Goal: Register for event/course

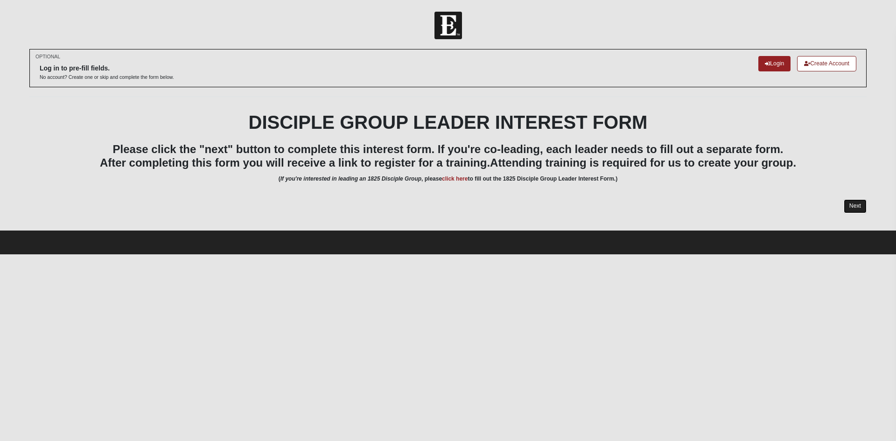
click at [854, 202] on link "Next" at bounding box center [855, 206] width 23 height 14
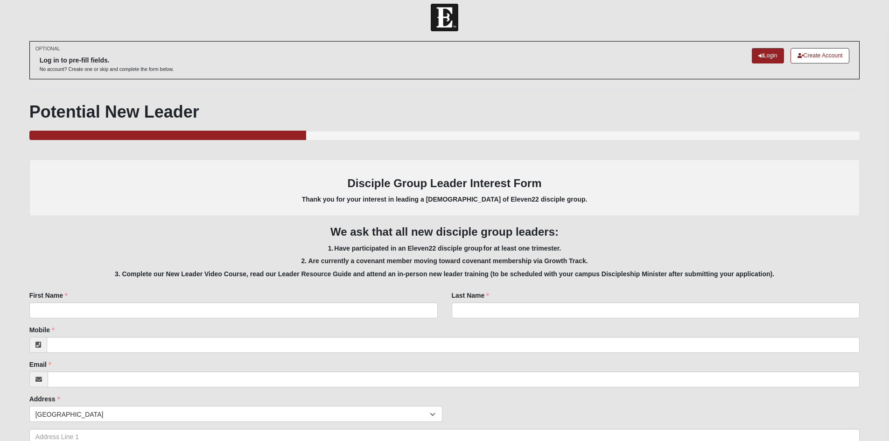
scroll to position [1, 0]
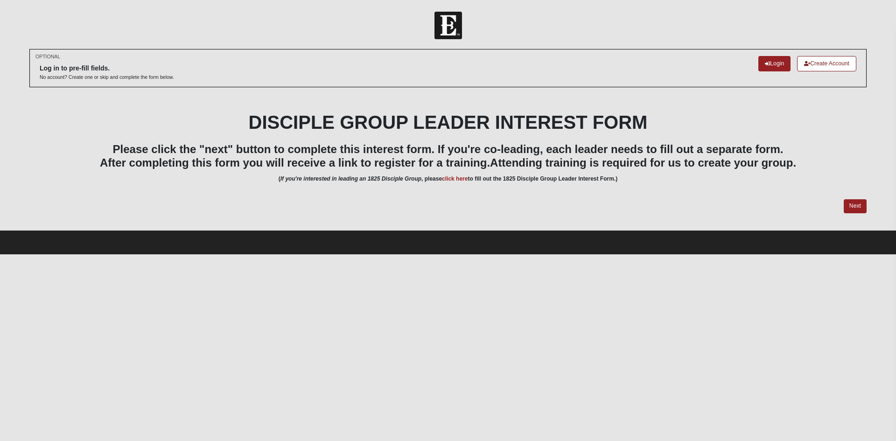
click at [445, 30] on img at bounding box center [449, 26] width 28 height 28
click at [457, 29] on img at bounding box center [449, 26] width 28 height 28
click at [437, 28] on img at bounding box center [449, 26] width 28 height 28
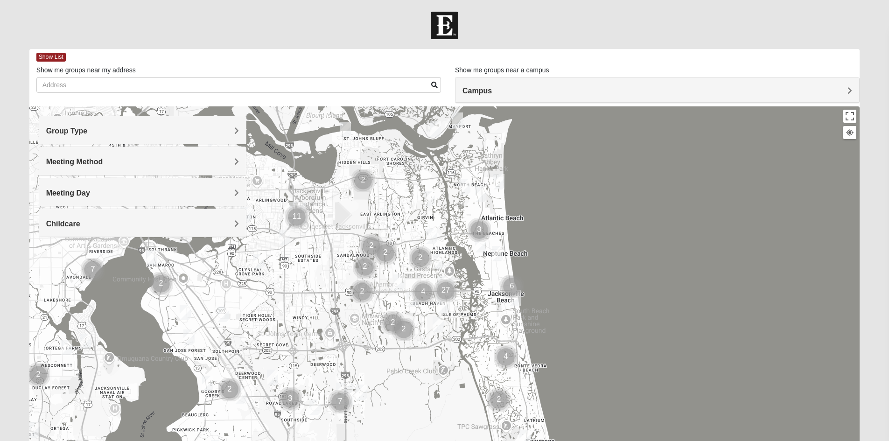
click at [429, 201] on img "Mens Fuller 32225" at bounding box center [429, 198] width 11 height 15
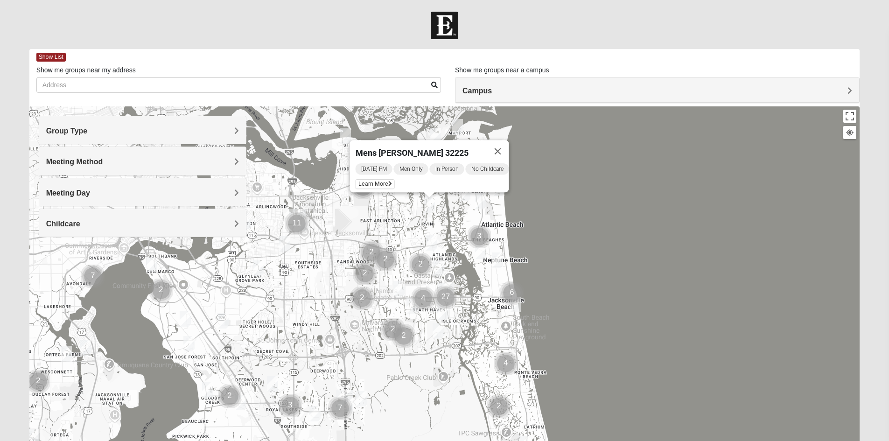
click at [429, 240] on img "Mixed Luehring 32224" at bounding box center [431, 242] width 11 height 15
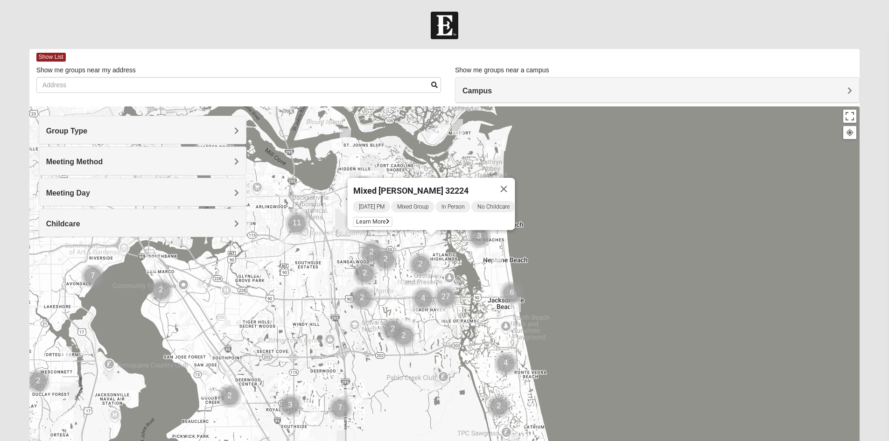
click at [437, 261] on img "1825 Womens Wood 32224" at bounding box center [438, 267] width 11 height 15
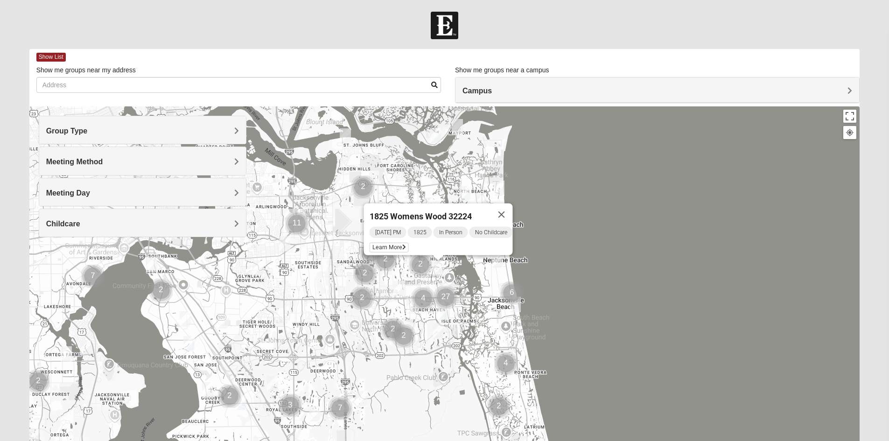
click at [695, 245] on div "1825 Womens Wood 32224 Tuesday PM 1825 In Person No Childcare Learn More" at bounding box center [444, 292] width 831 height 373
click at [505, 210] on button "Close" at bounding box center [501, 215] width 22 height 22
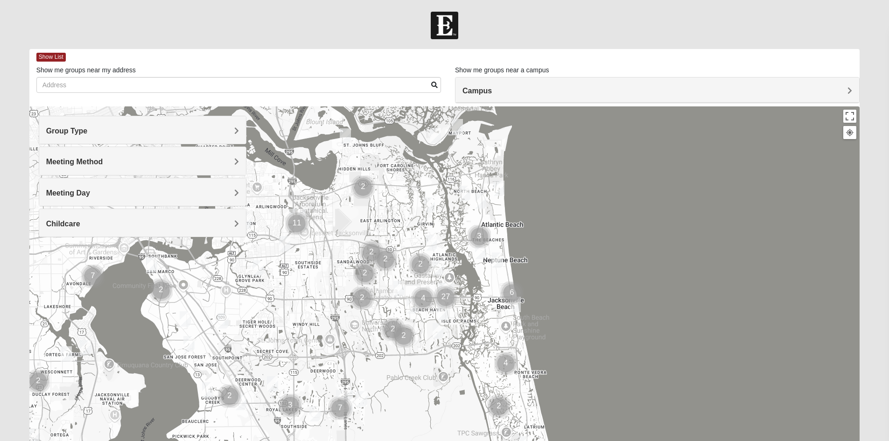
click at [418, 260] on img "Cluster of 2 groups" at bounding box center [420, 264] width 23 height 23
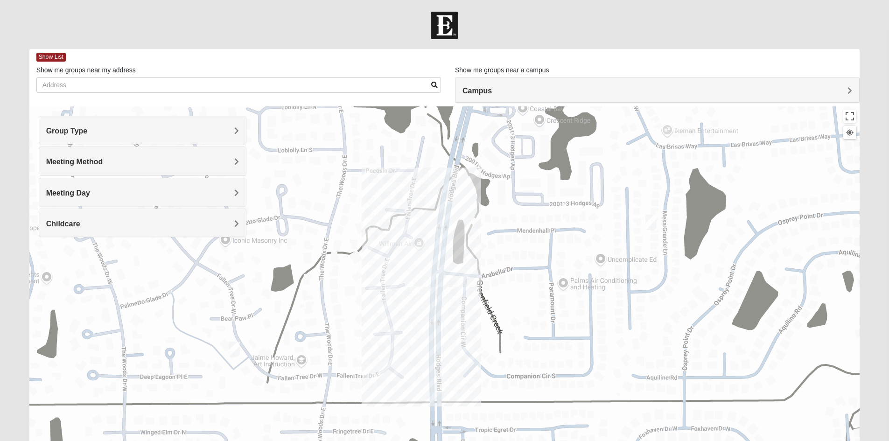
click at [648, 221] on img "Womens Yonge 32224" at bounding box center [651, 222] width 11 height 15
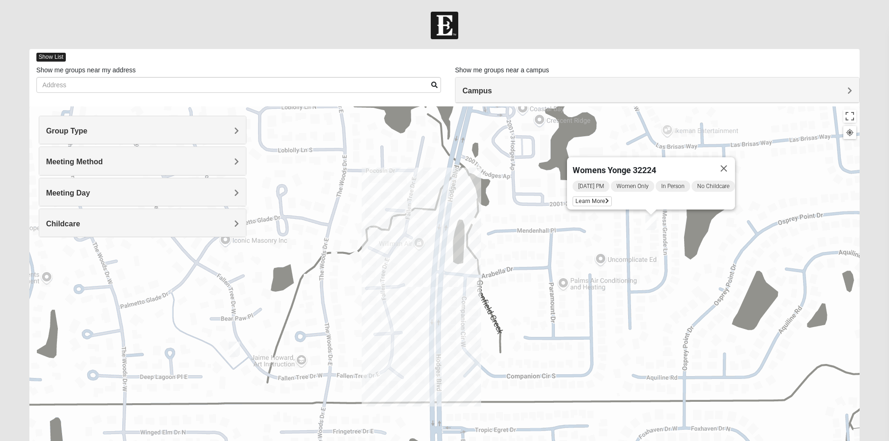
click at [48, 56] on span "Show List" at bounding box center [50, 57] width 29 height 9
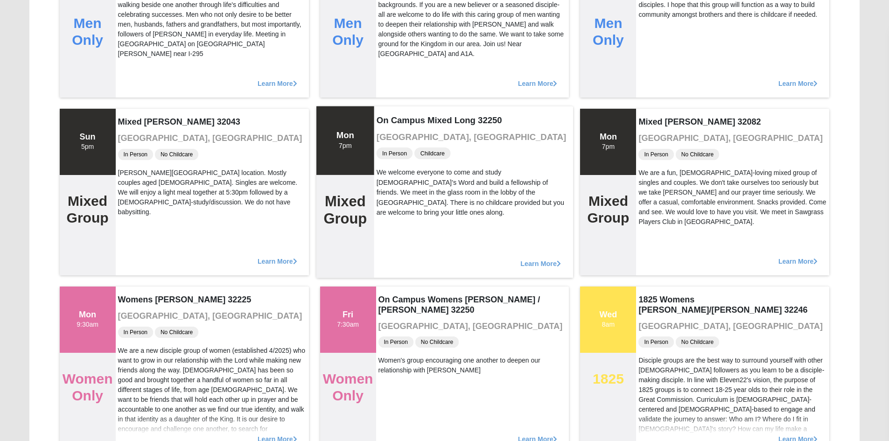
scroll to position [373, 0]
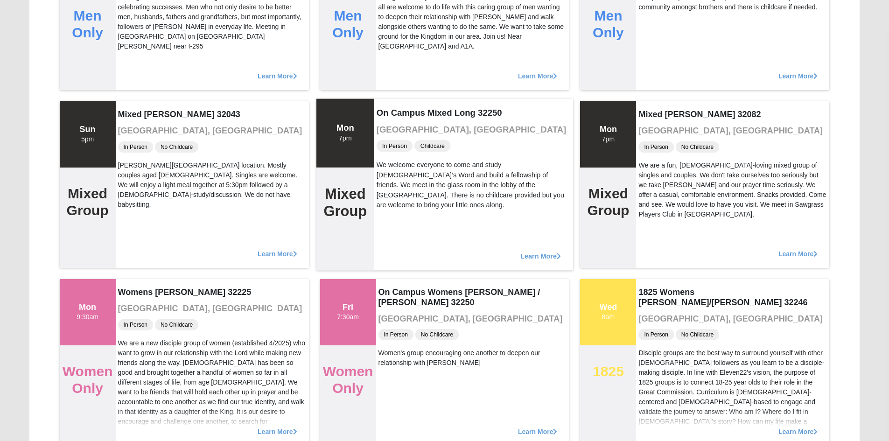
click at [526, 251] on span "Learn More" at bounding box center [540, 251] width 41 height 0
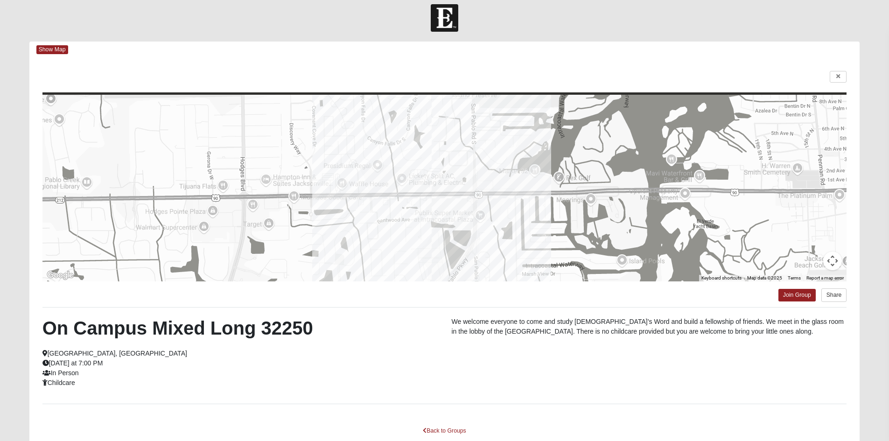
scroll to position [0, 0]
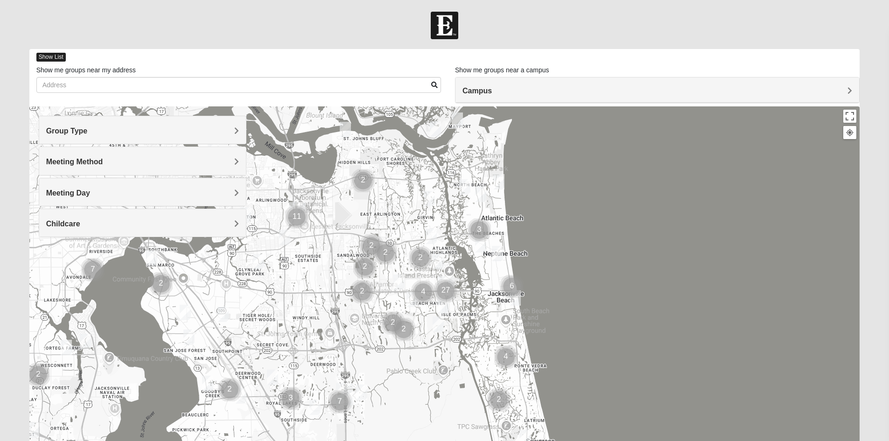
click at [52, 57] on span "Show List" at bounding box center [50, 57] width 29 height 9
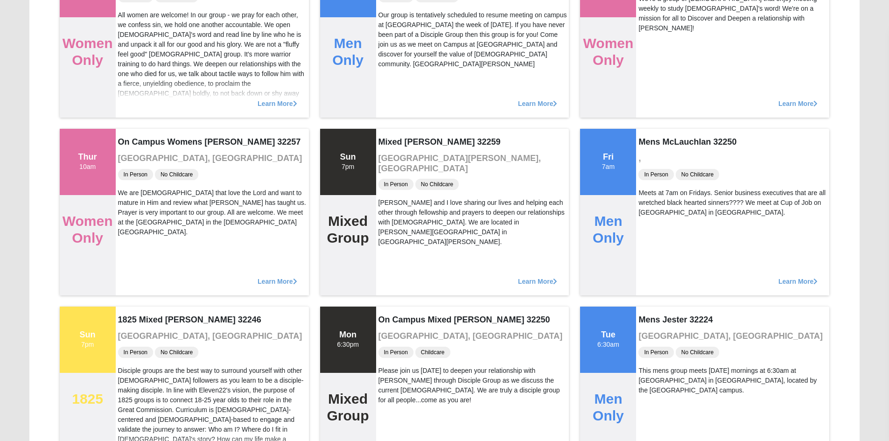
scroll to position [934, 0]
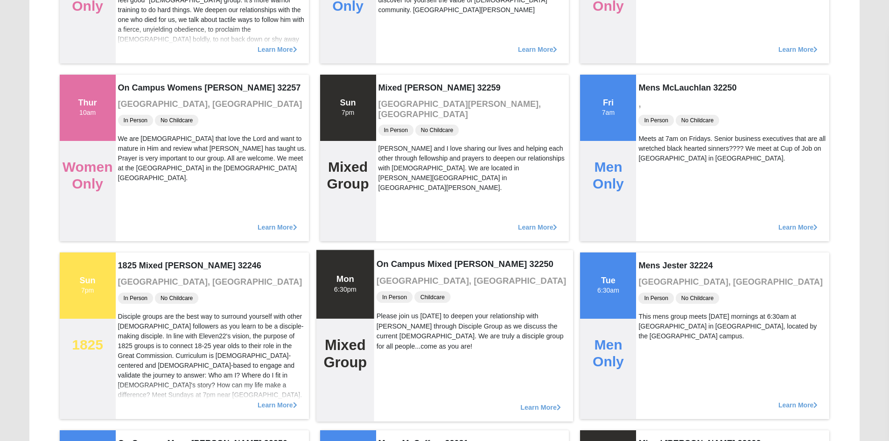
click at [542, 402] on span "Learn More" at bounding box center [540, 402] width 41 height 0
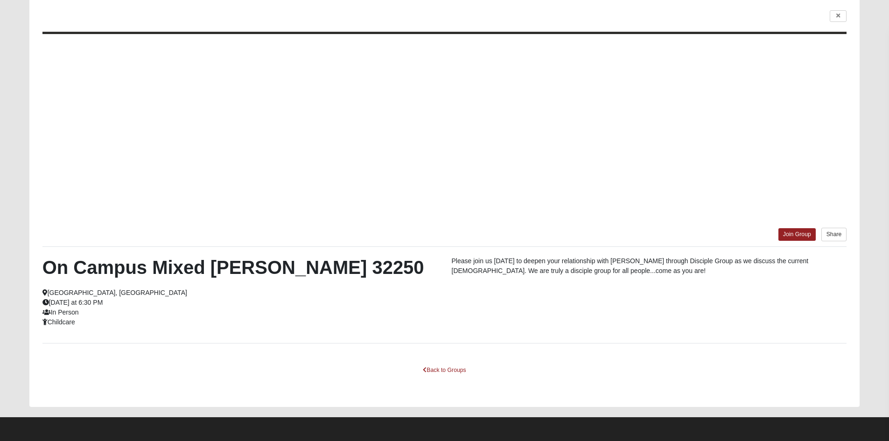
scroll to position [68, 0]
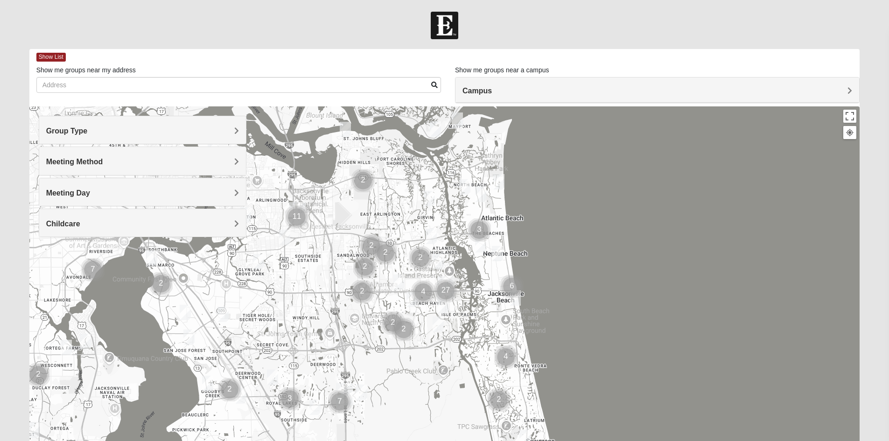
click at [446, 289] on img "Cluster of 27 groups" at bounding box center [445, 290] width 23 height 23
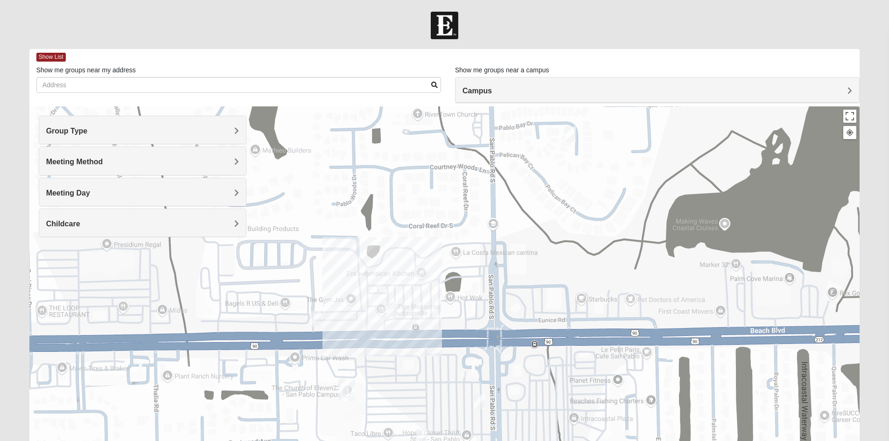
click at [367, 342] on div "To navigate, press the arrow keys." at bounding box center [444, 292] width 831 height 373
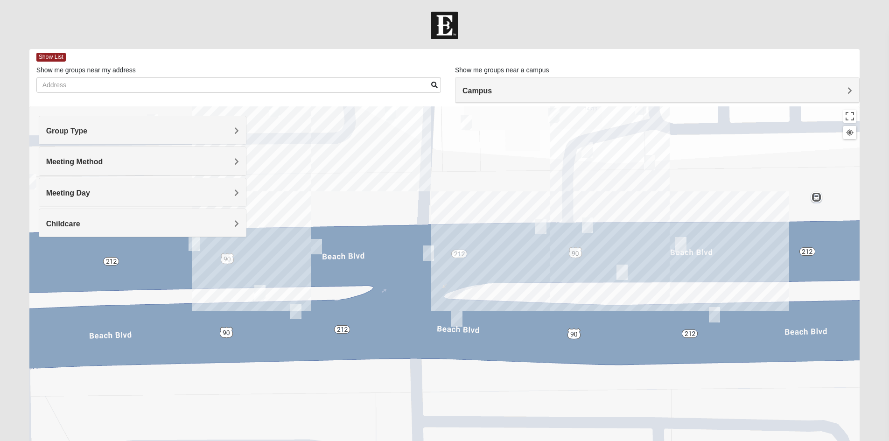
click at [459, 317] on img "Mens Hartley/Vail 32250" at bounding box center [456, 318] width 11 height 15
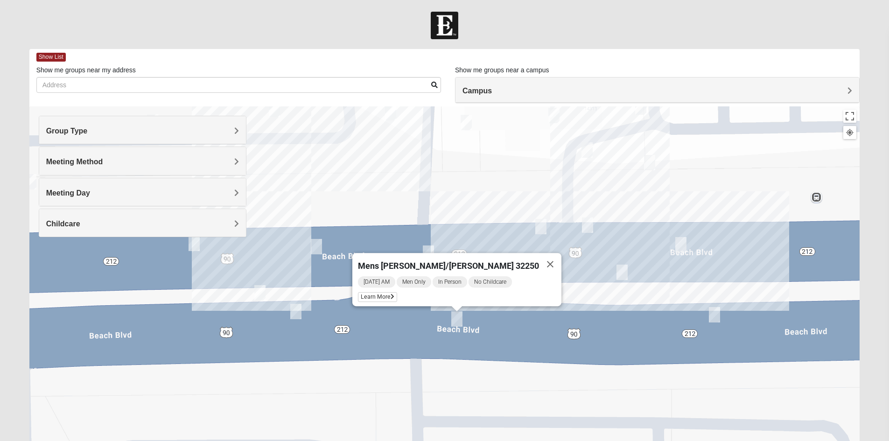
click at [589, 225] on img "On Campus Mixed Simpson 32250" at bounding box center [587, 225] width 11 height 15
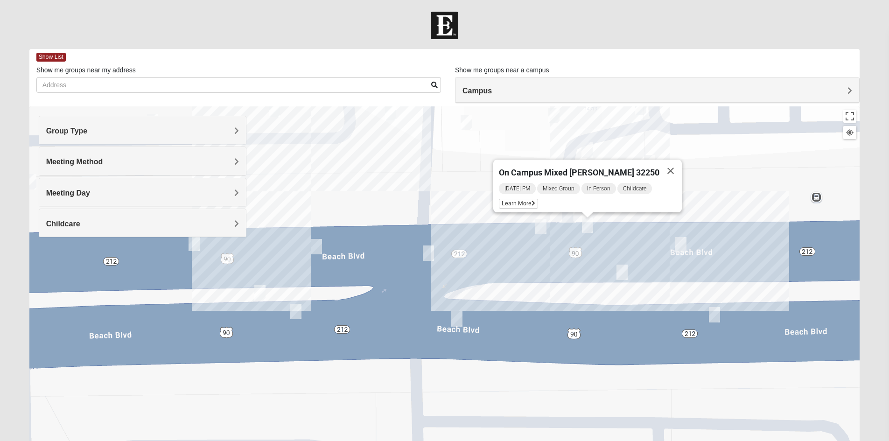
click at [680, 246] on img "On Campus Mixed Long 32250" at bounding box center [680, 244] width 11 height 15
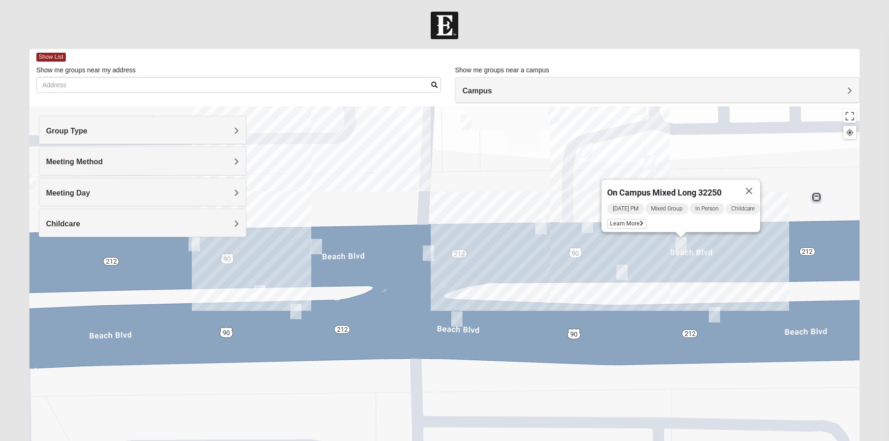
click at [712, 315] on img "On Campus Mixed Salas 32250" at bounding box center [714, 314] width 11 height 15
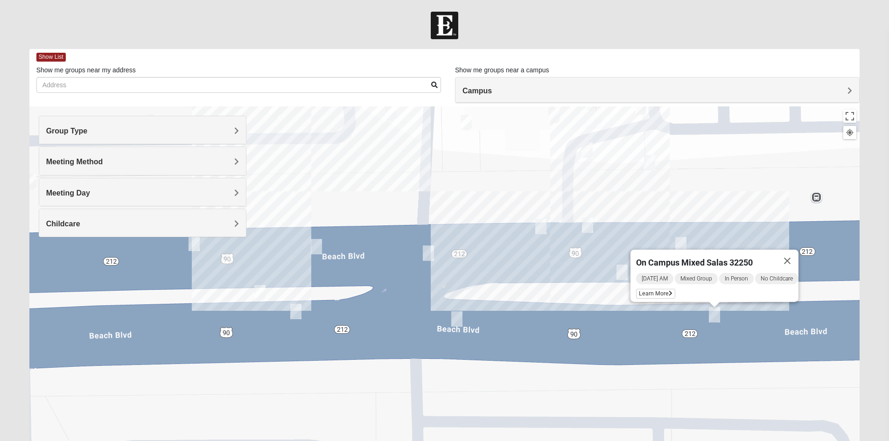
click at [456, 318] on img "Mens Hartley/Vail 32250" at bounding box center [456, 318] width 11 height 15
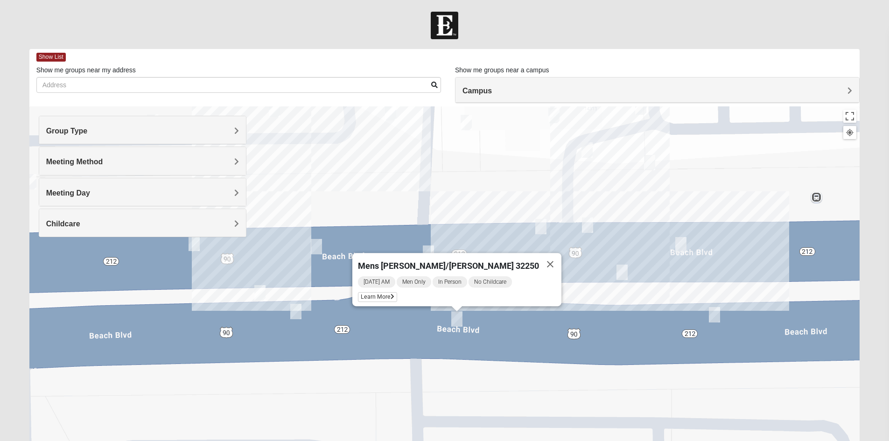
click at [297, 311] on img "Mens Baez 32250" at bounding box center [295, 311] width 11 height 15
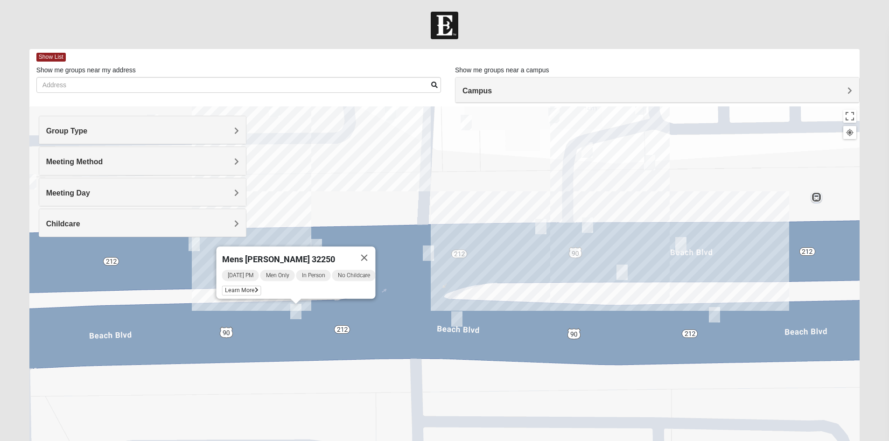
click at [165, 270] on div "Mens Baez 32250 Monday PM Men Only In Person No Childcare Learn More" at bounding box center [444, 292] width 831 height 373
click at [371, 250] on button "Close" at bounding box center [364, 257] width 22 height 22
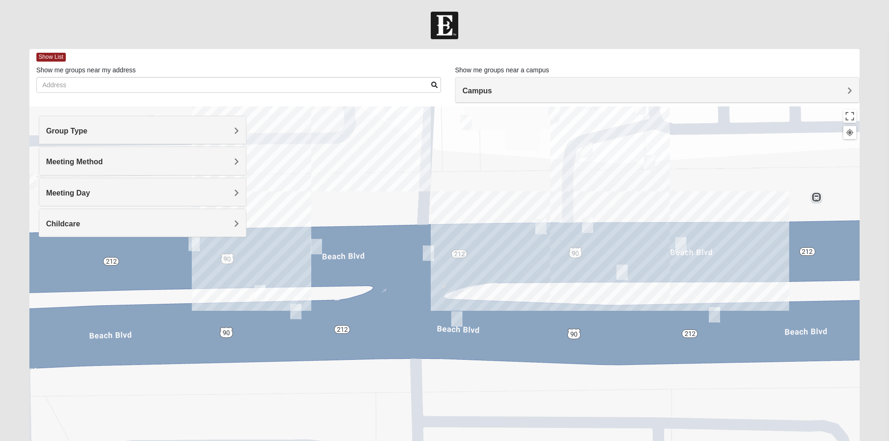
click at [262, 290] on img "On Campus Mens Hawk/Garcia 32250" at bounding box center [259, 292] width 11 height 15
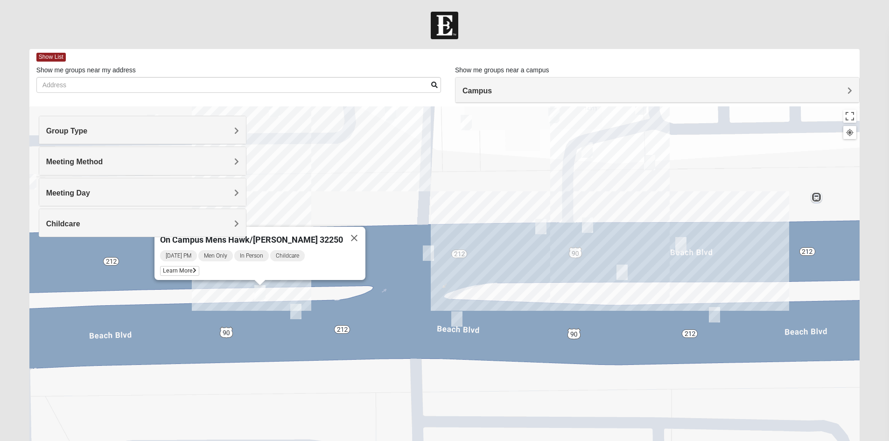
click at [115, 270] on div "On Campus Mens Hawk/Garcia 32250 Monday PM Men Only In Person Childcare Learn M…" at bounding box center [444, 292] width 831 height 373
click at [343, 230] on button "Close" at bounding box center [354, 238] width 22 height 22
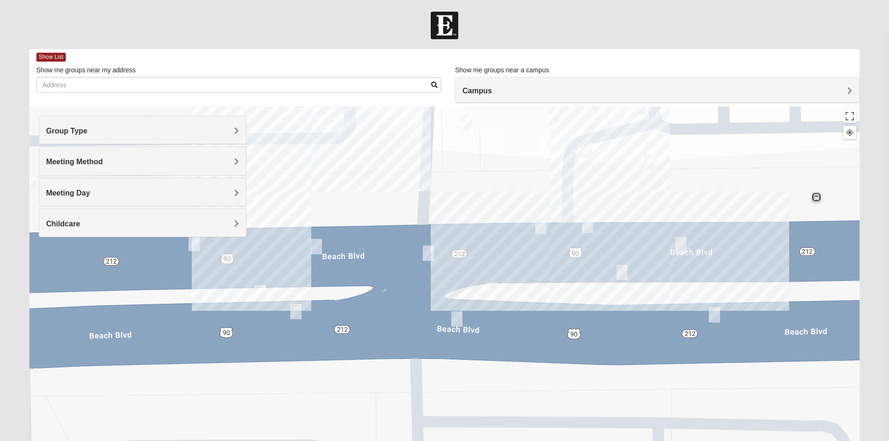
click at [190, 244] on div "Group Type Mixed Group Men Only Women Only 1825 Meeting Method In Person Virtua…" at bounding box center [143, 181] width 208 height 131
click at [193, 241] on div "Group Type Mixed Group Men Only Women Only 1825 Meeting Method In Person Virtua…" at bounding box center [143, 181] width 208 height 131
click at [329, 199] on div at bounding box center [444, 292] width 831 height 373
click at [233, 127] on h4 "Group Type" at bounding box center [142, 131] width 193 height 9
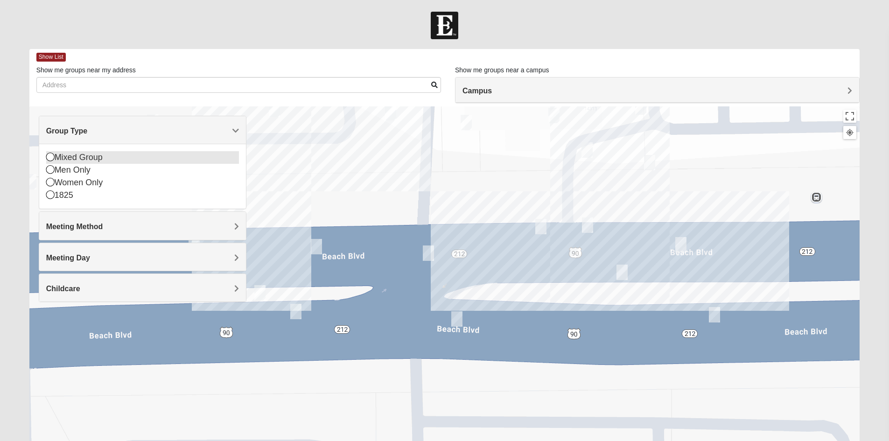
click at [51, 156] on icon at bounding box center [50, 157] width 8 height 8
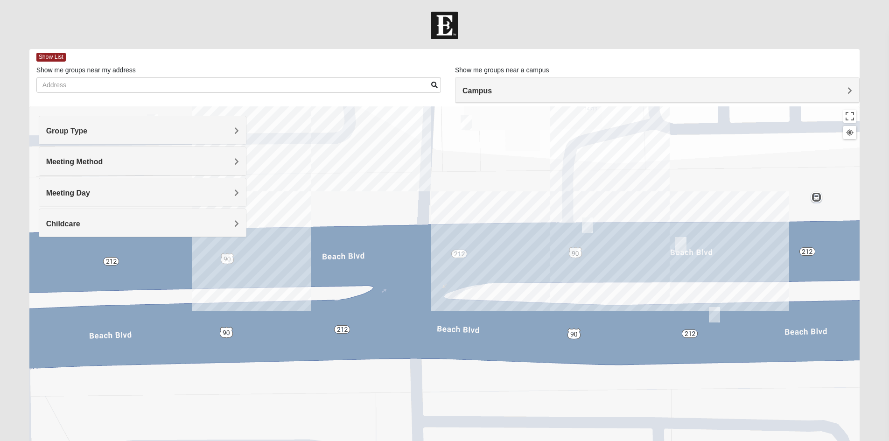
click at [467, 121] on img "On Campus Mixed Smith 32250" at bounding box center [466, 122] width 11 height 15
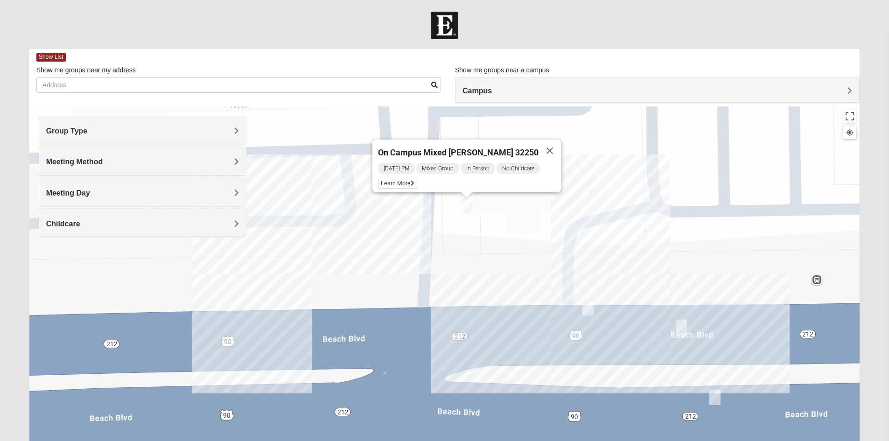
click at [588, 309] on img "On Campus Mixed Simpson 32250" at bounding box center [588, 307] width 11 height 15
click at [588, 308] on img "On Campus Mixed Simpson 32250" at bounding box center [588, 307] width 11 height 15
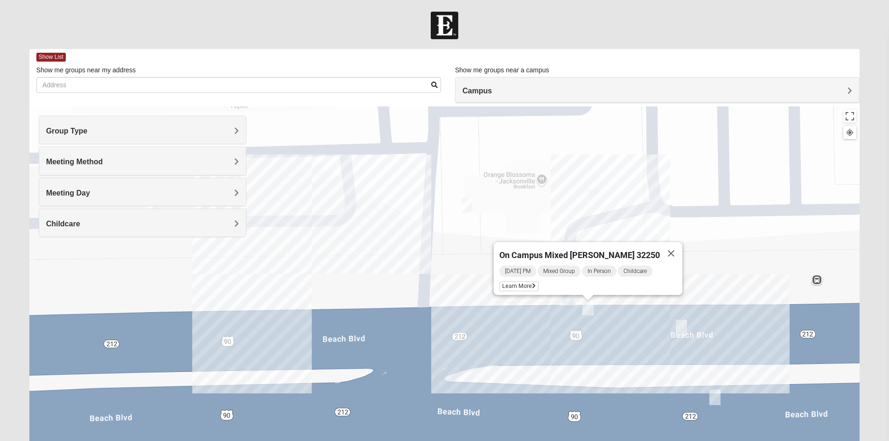
click at [680, 329] on img "On Campus Mixed Long 32250" at bounding box center [681, 327] width 11 height 15
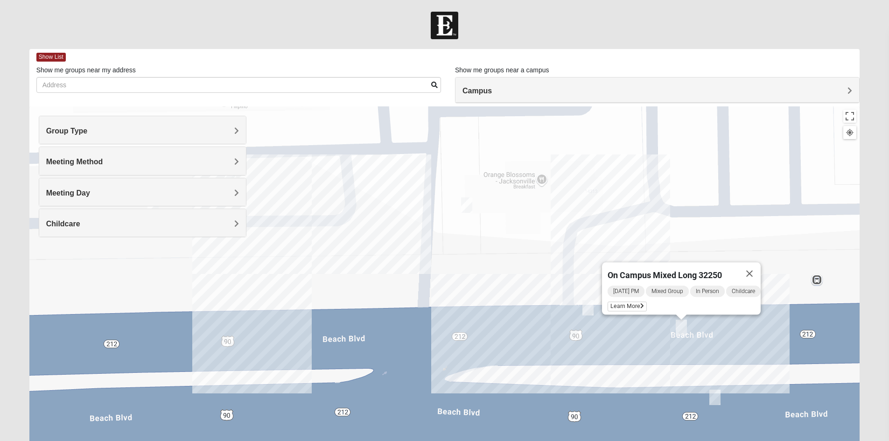
click at [712, 399] on img "On Campus Mixed Salas 32250" at bounding box center [715, 397] width 11 height 15
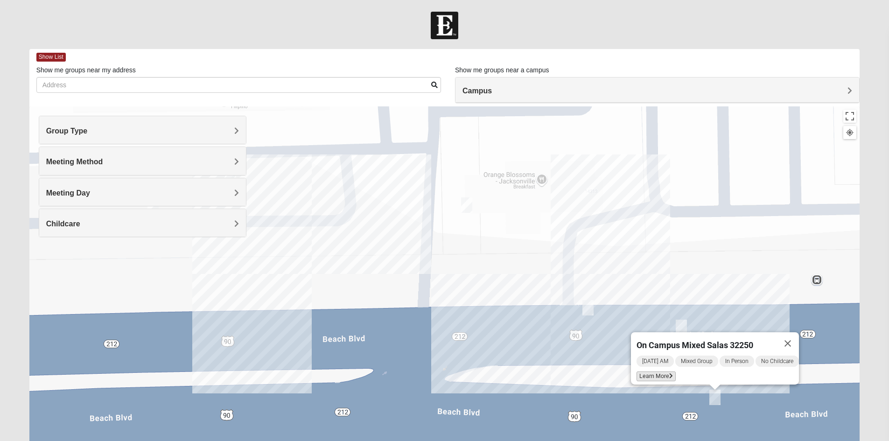
click at [648, 372] on span "Learn More" at bounding box center [656, 377] width 39 height 10
